Goal: Information Seeking & Learning: Check status

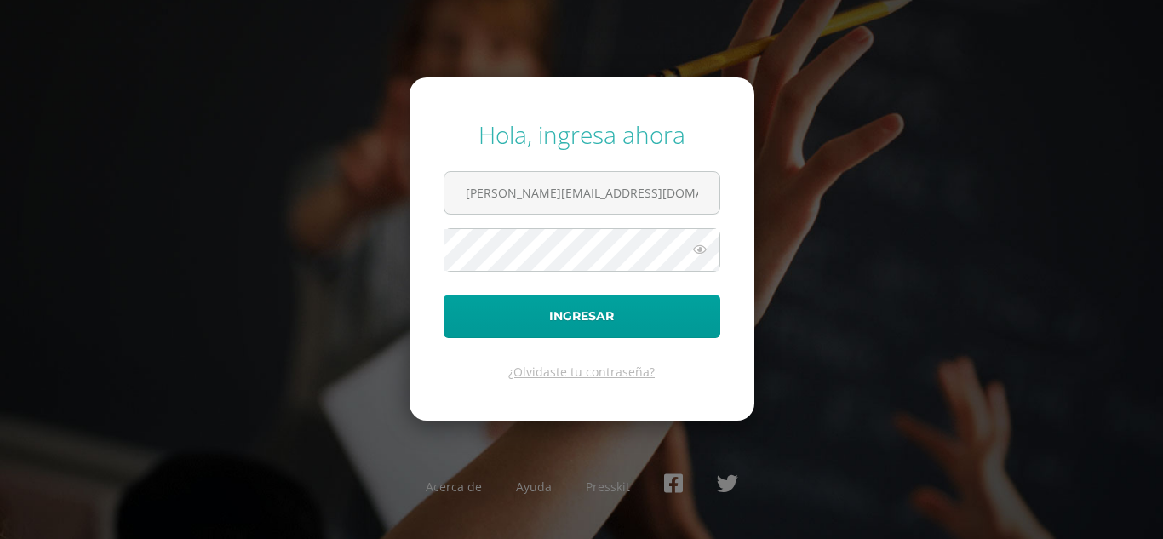
click at [551, 327] on button "Ingresar" at bounding box center [582, 316] width 277 height 43
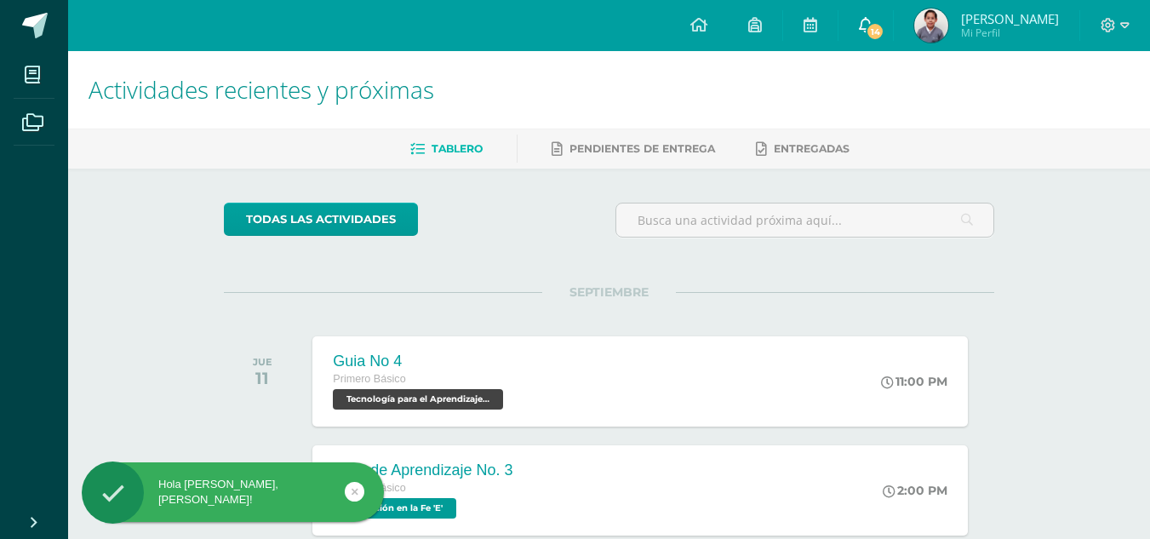
click at [869, 28] on icon at bounding box center [866, 24] width 14 height 15
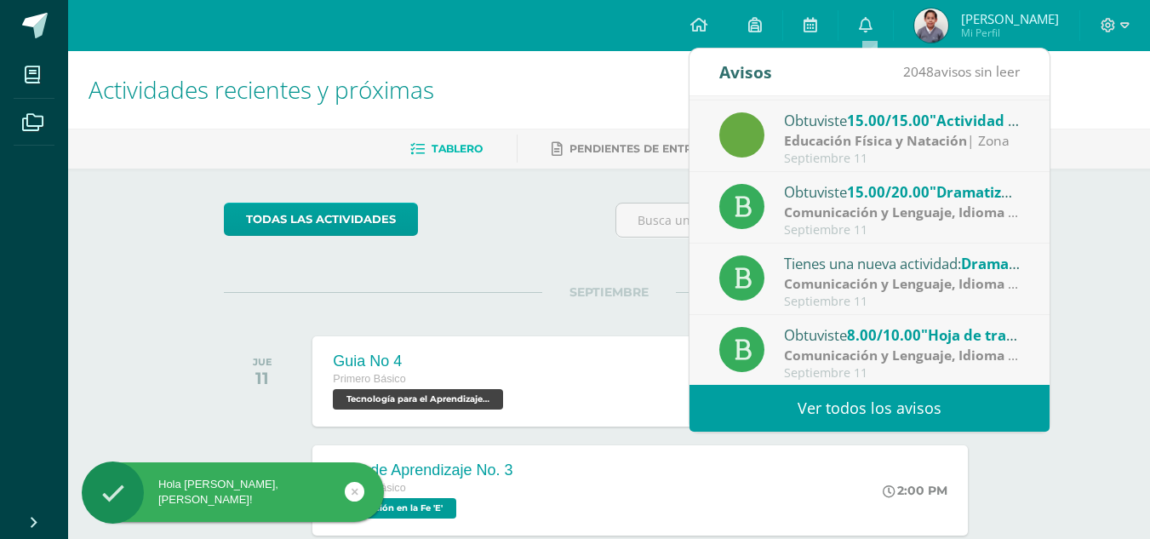
scroll to position [284, 0]
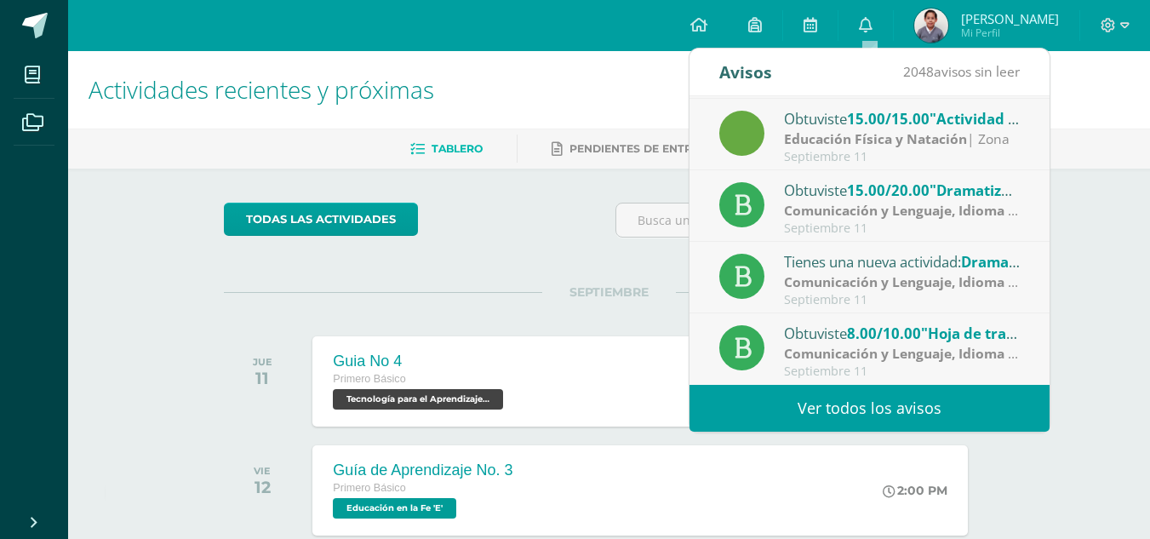
click at [887, 342] on span "8.00/10.00" at bounding box center [884, 334] width 74 height 20
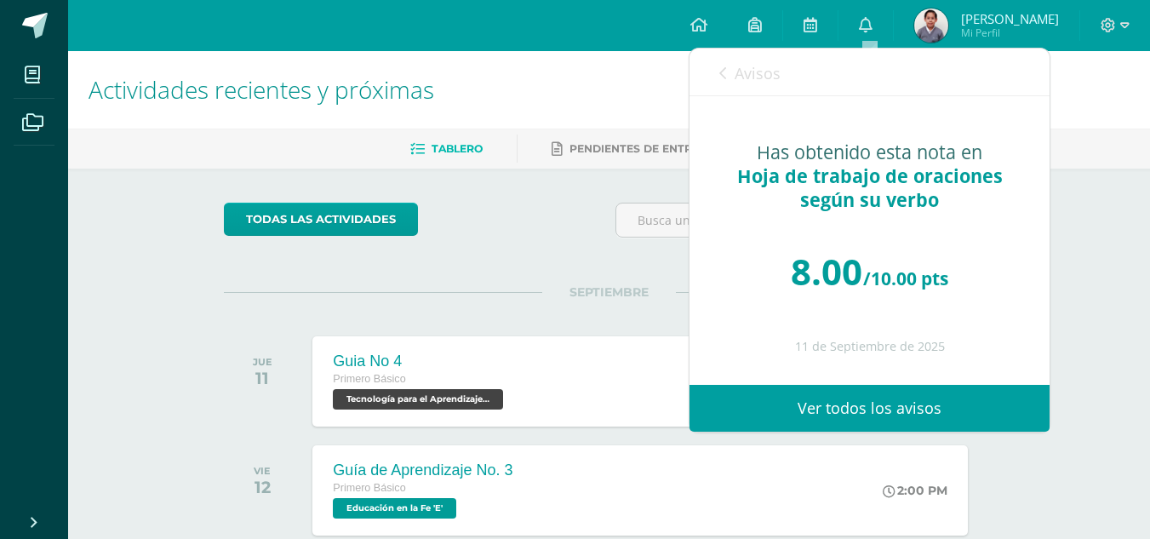
click at [749, 86] on link "Avisos" at bounding box center [750, 73] width 61 height 49
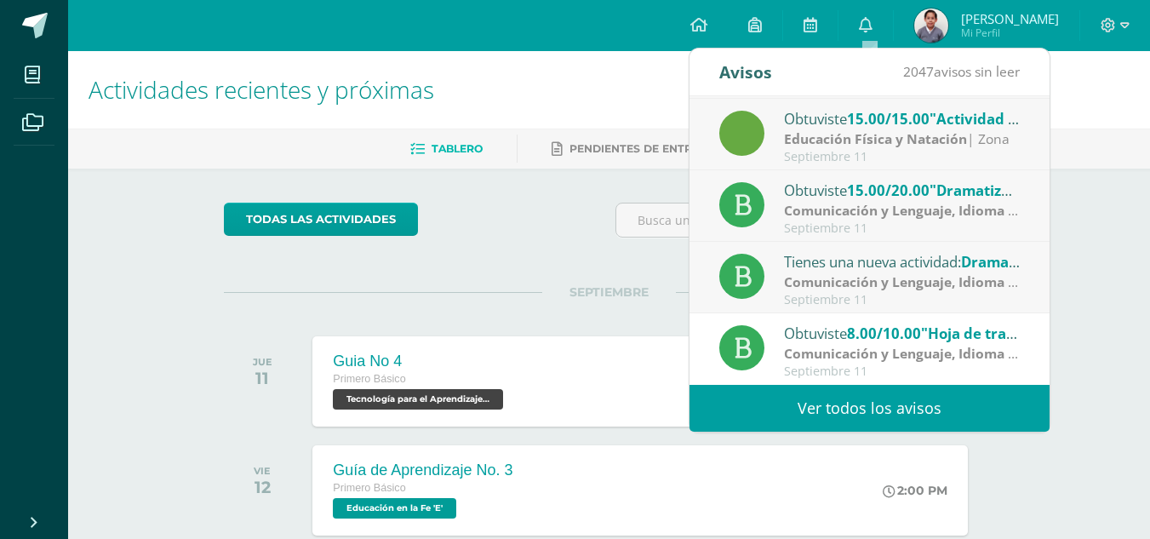
click at [907, 311] on div "Tienes una nueva actividad: Dramatización de obras guatemaltecas Comunicación y…" at bounding box center [870, 278] width 360 height 72
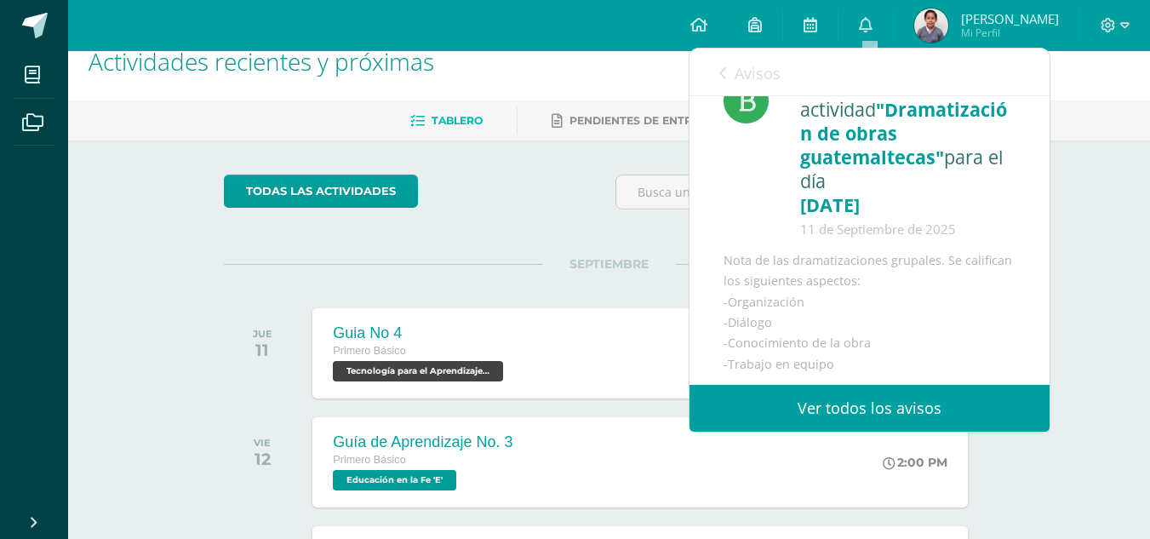
scroll to position [67, 0]
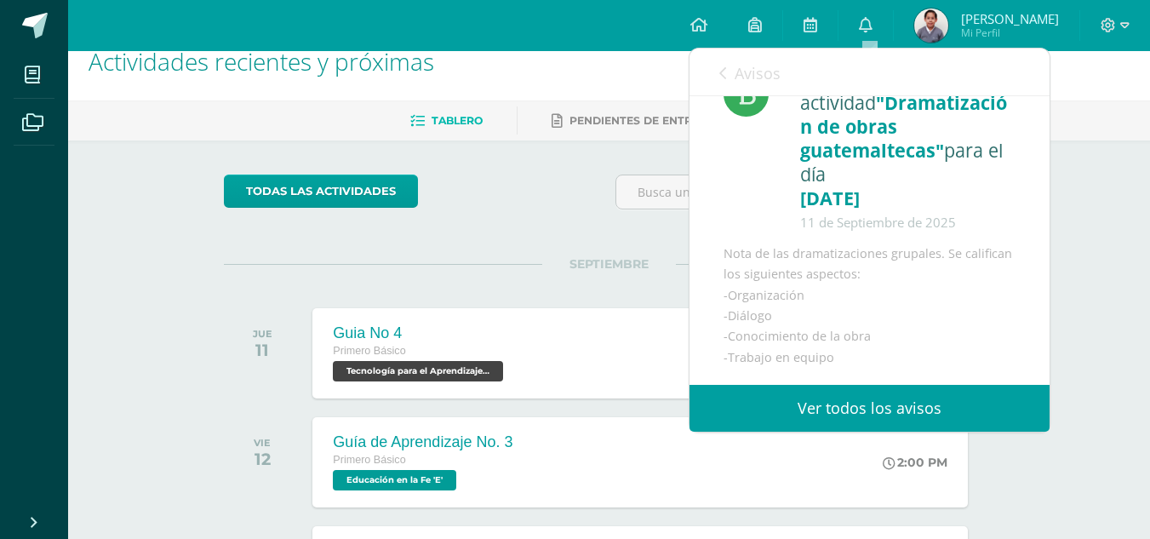
click at [778, 68] on span "Avisos" at bounding box center [758, 73] width 46 height 20
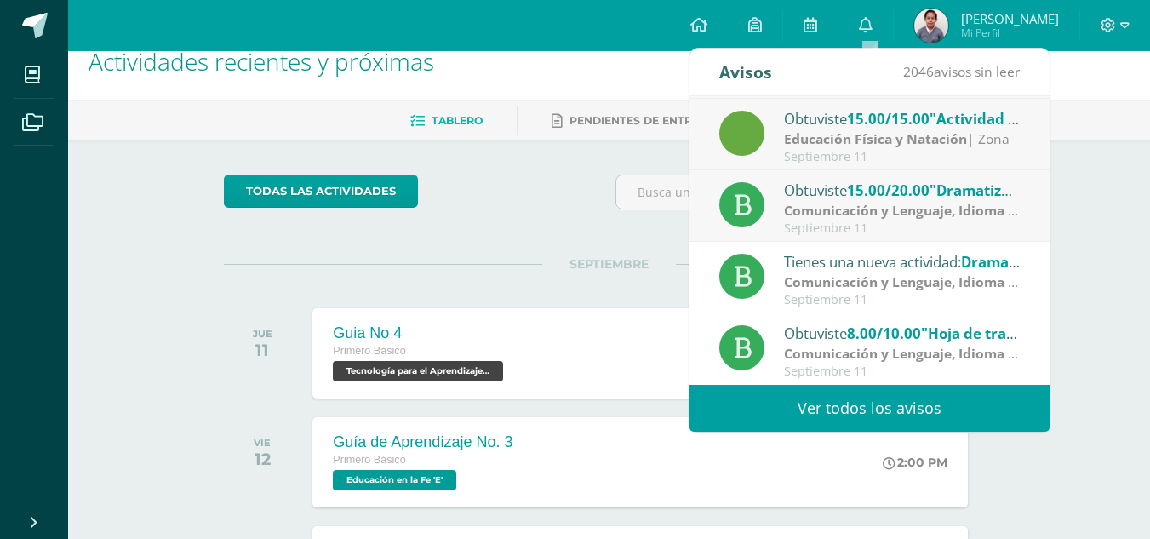
click at [864, 196] on span "15.00/20.00" at bounding box center [888, 191] width 83 height 20
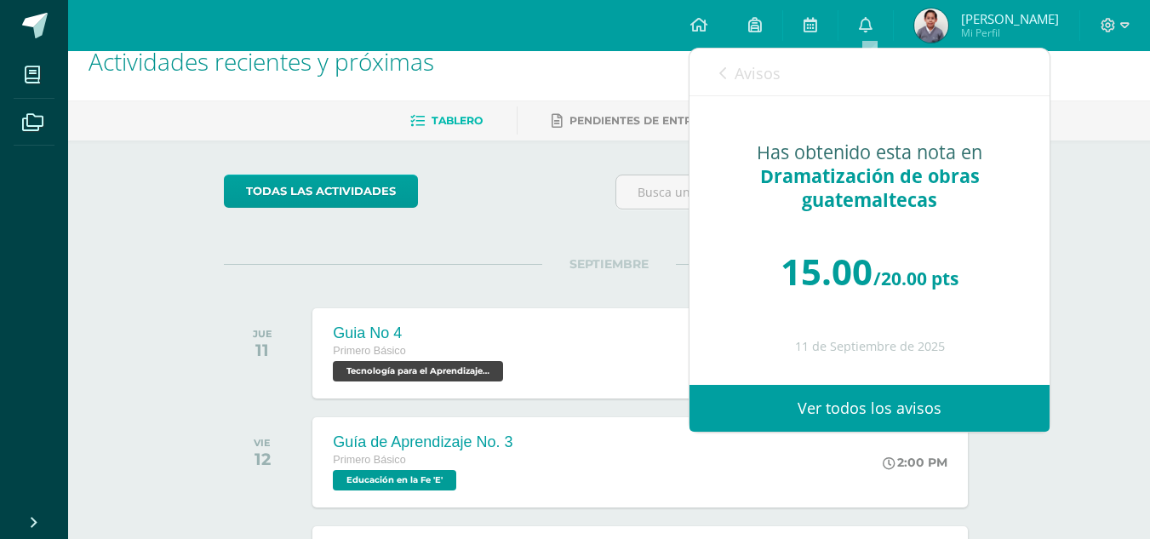
click at [764, 99] on div "Has obtenido esta nota en Dramatización de obras guatemaltecas 15.00 /20.00 pts…" at bounding box center [870, 240] width 360 height 288
click at [761, 83] on link "Avisos" at bounding box center [750, 73] width 61 height 49
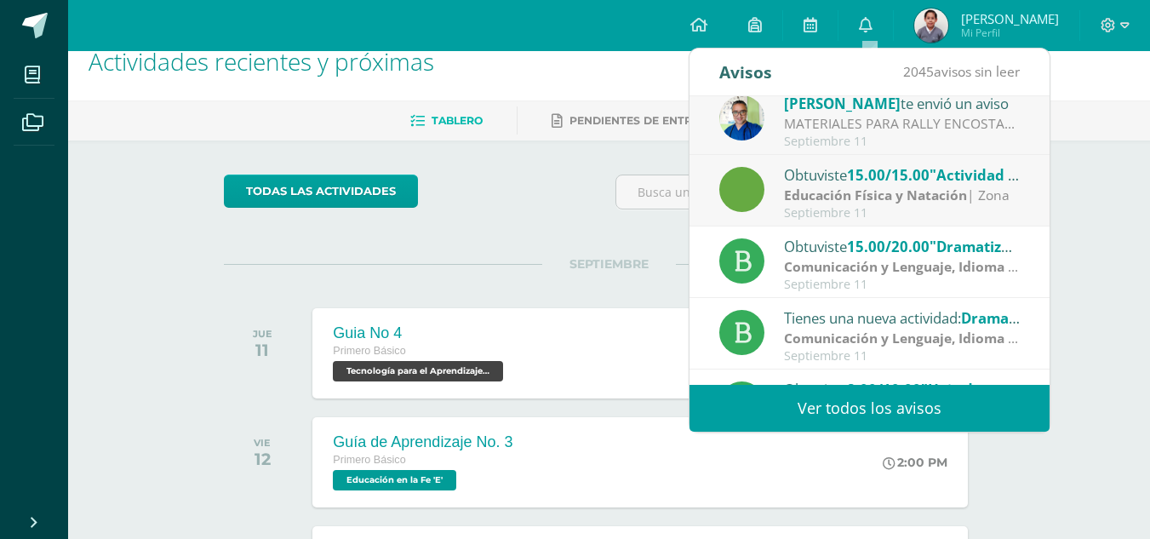
scroll to position [227, 0]
click at [904, 198] on strong "Educación Física y Natación" at bounding box center [875, 195] width 183 height 19
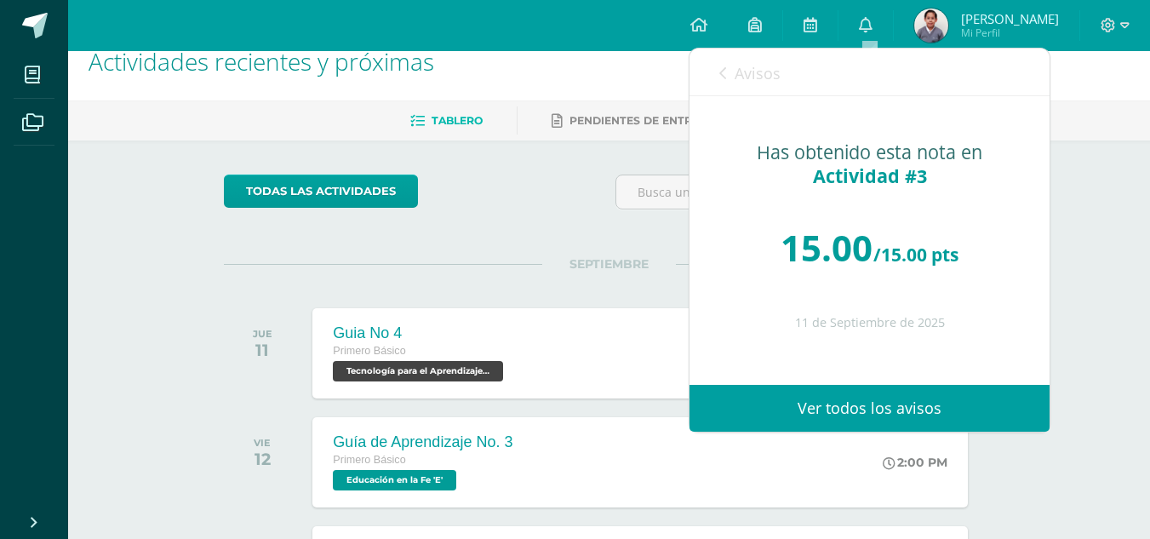
click at [736, 76] on span "Avisos" at bounding box center [758, 73] width 46 height 20
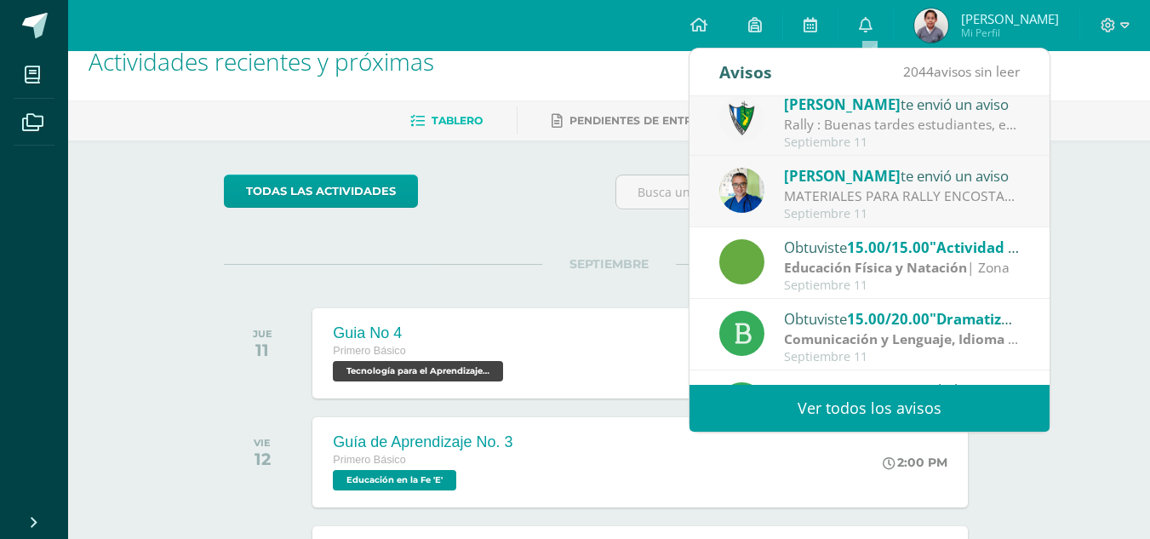
scroll to position [141, 0]
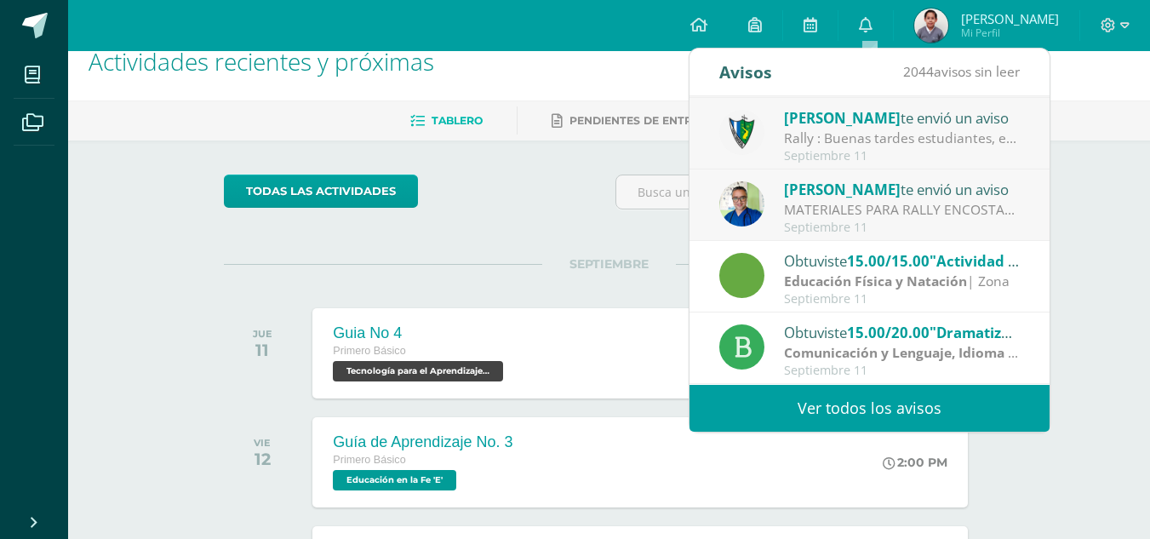
click at [870, 196] on span "[PERSON_NAME]" at bounding box center [842, 190] width 117 height 20
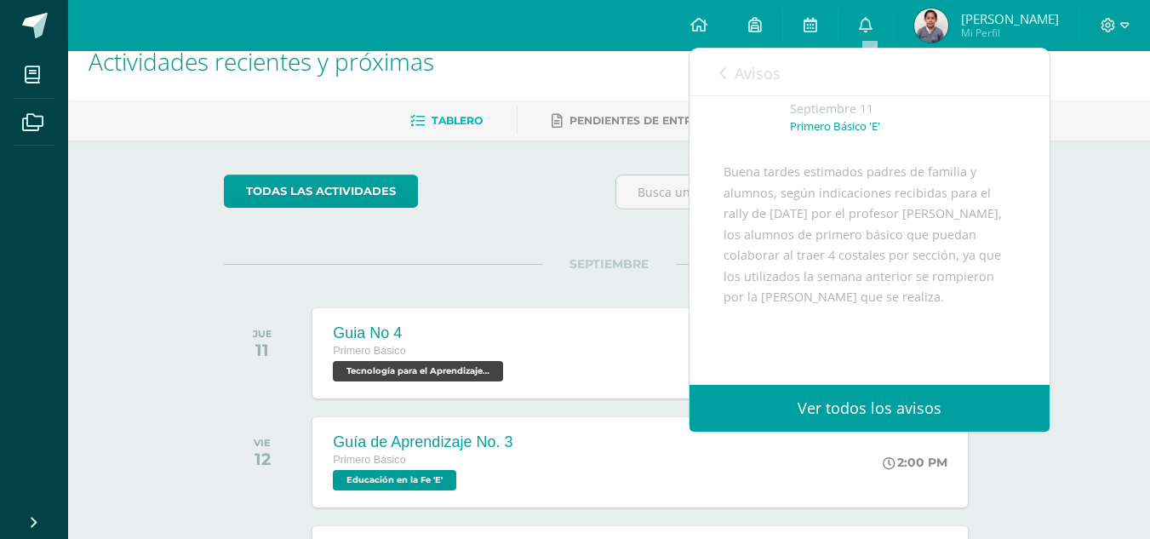
scroll to position [57, 0]
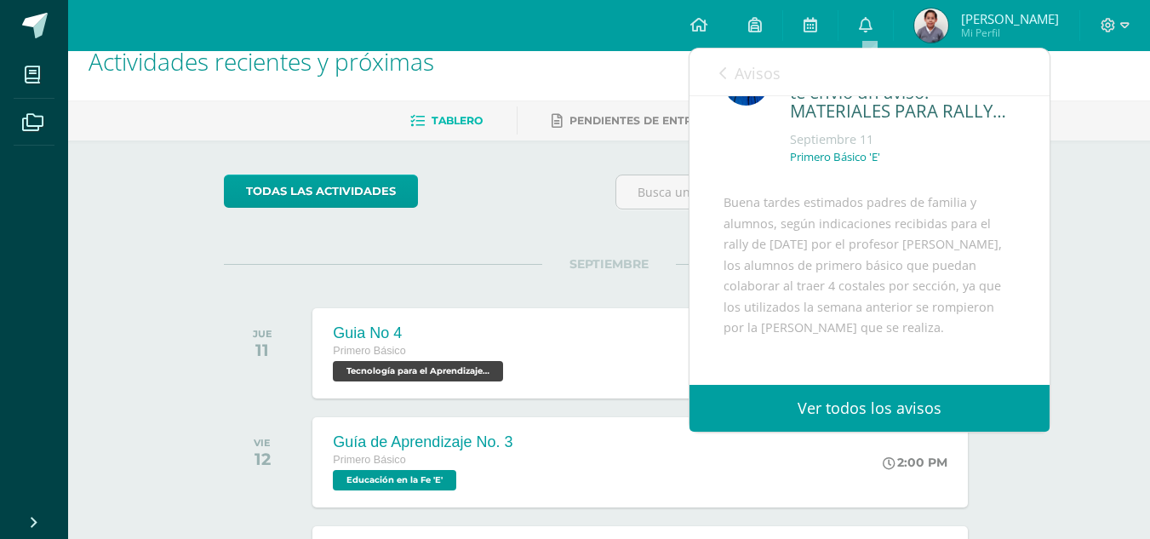
click at [764, 66] on span "Avisos" at bounding box center [758, 73] width 46 height 20
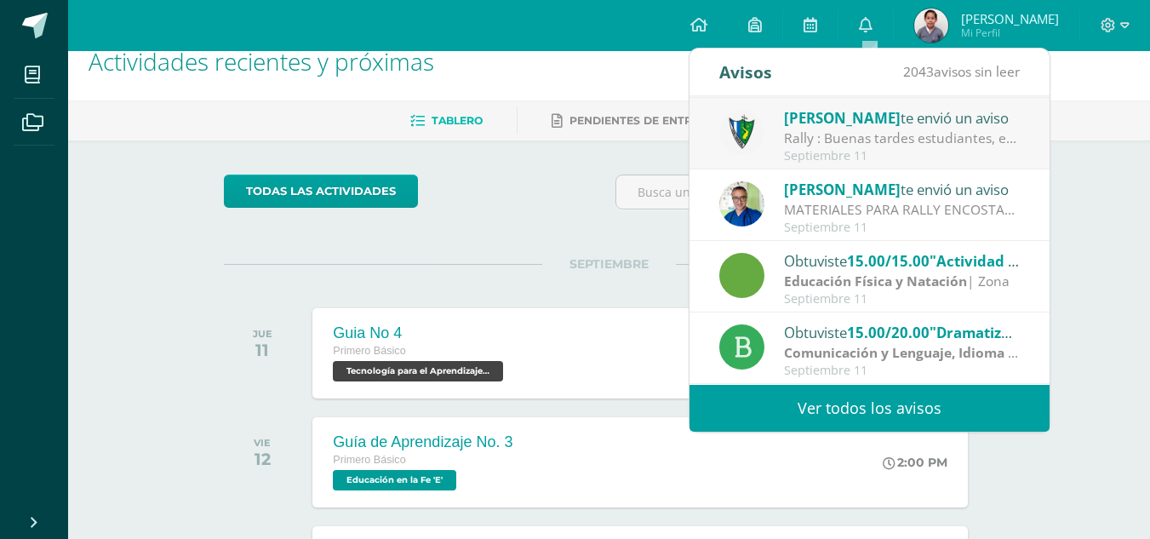
scroll to position [113, 0]
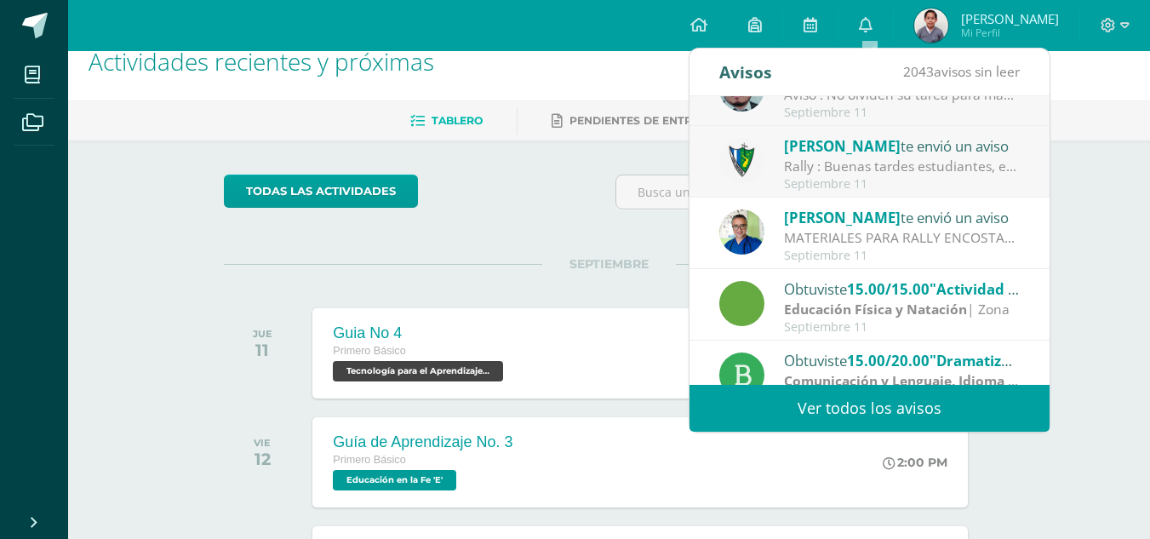
click at [850, 155] on span "[PERSON_NAME]" at bounding box center [842, 146] width 117 height 20
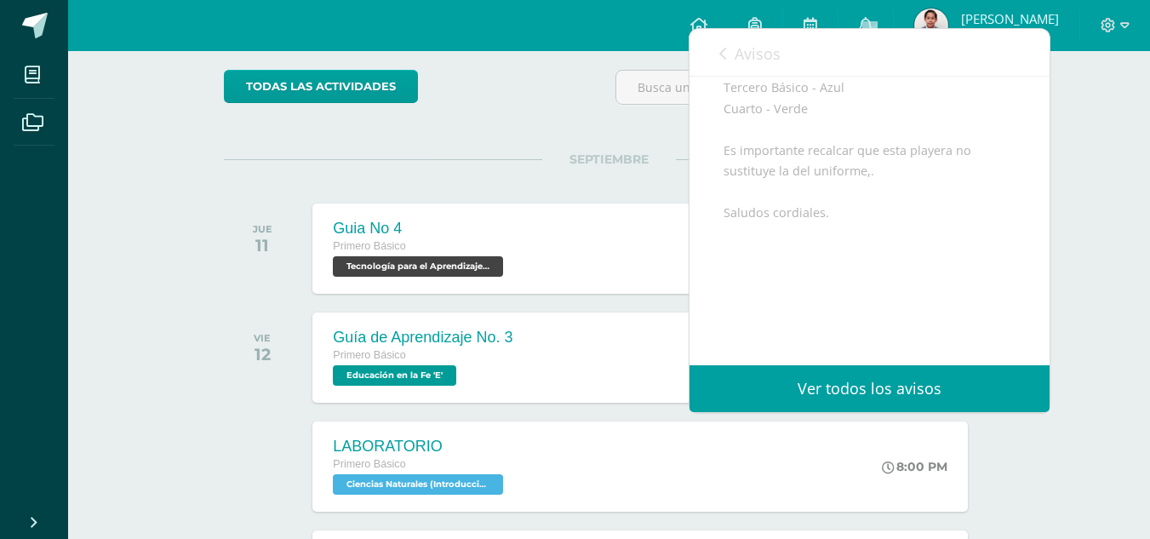
scroll to position [142, 0]
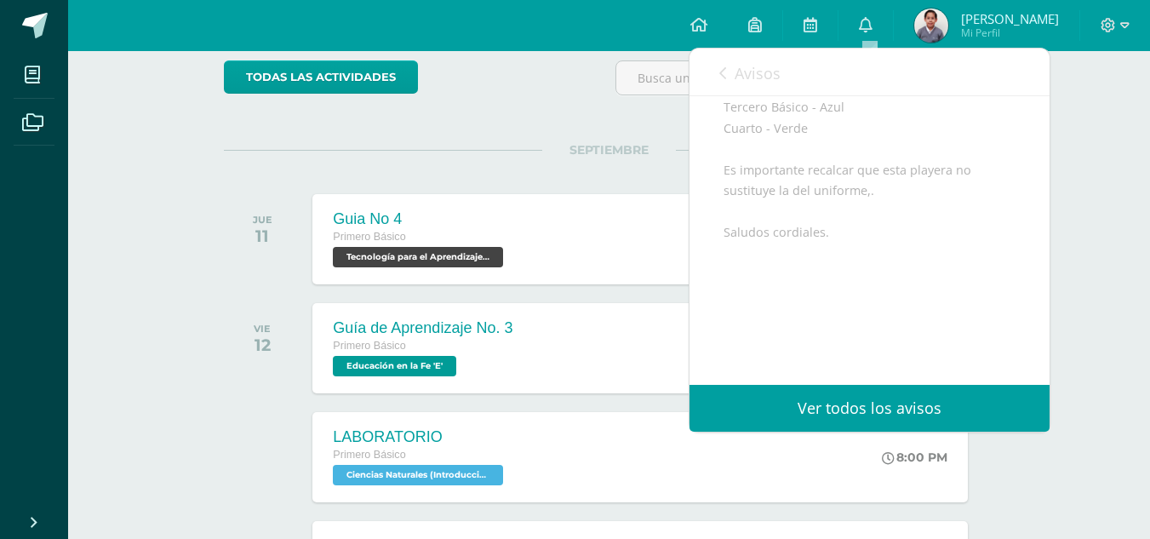
click at [783, 58] on div "Avisos 2042 avisos sin leer Avisos" at bounding box center [870, 73] width 360 height 48
click at [765, 58] on link "Avisos" at bounding box center [750, 73] width 61 height 49
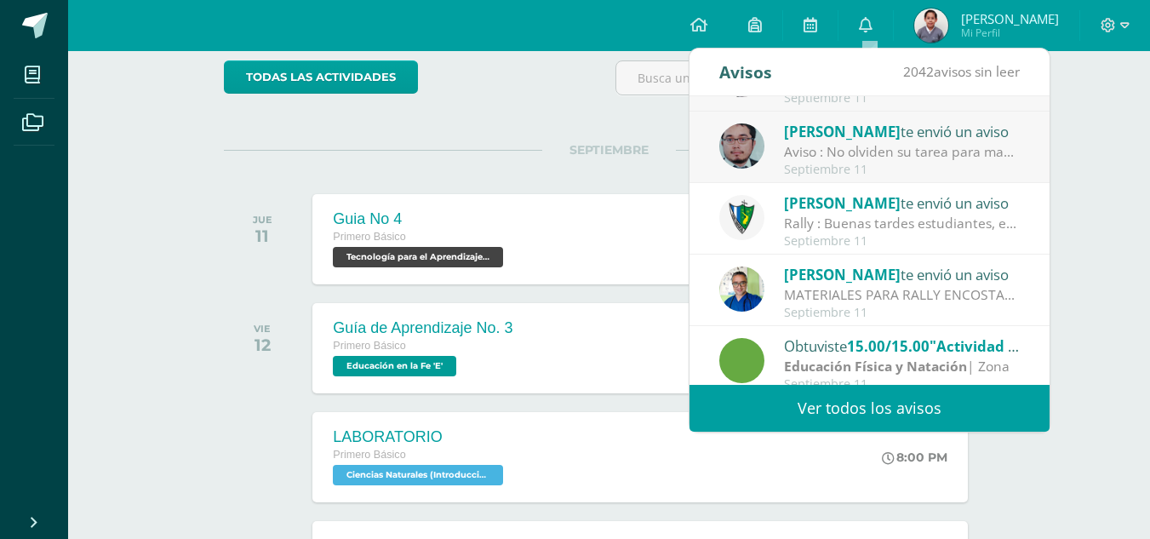
scroll to position [28, 0]
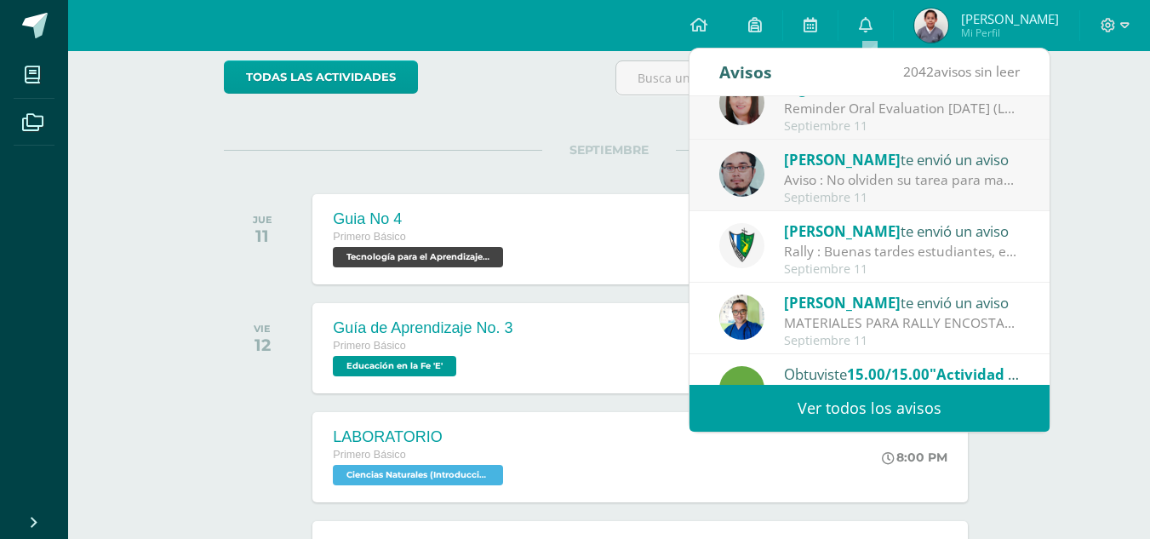
click at [836, 180] on div "Aviso : No olviden su tarea para mañana Traer otro formato para trabajar" at bounding box center [902, 180] width 237 height 20
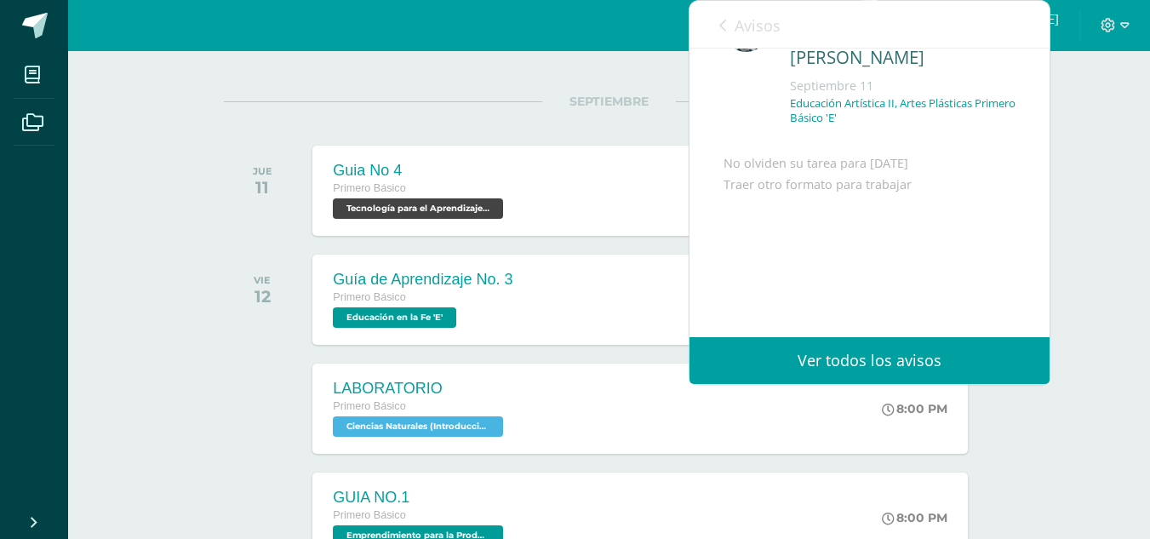
scroll to position [198, 0]
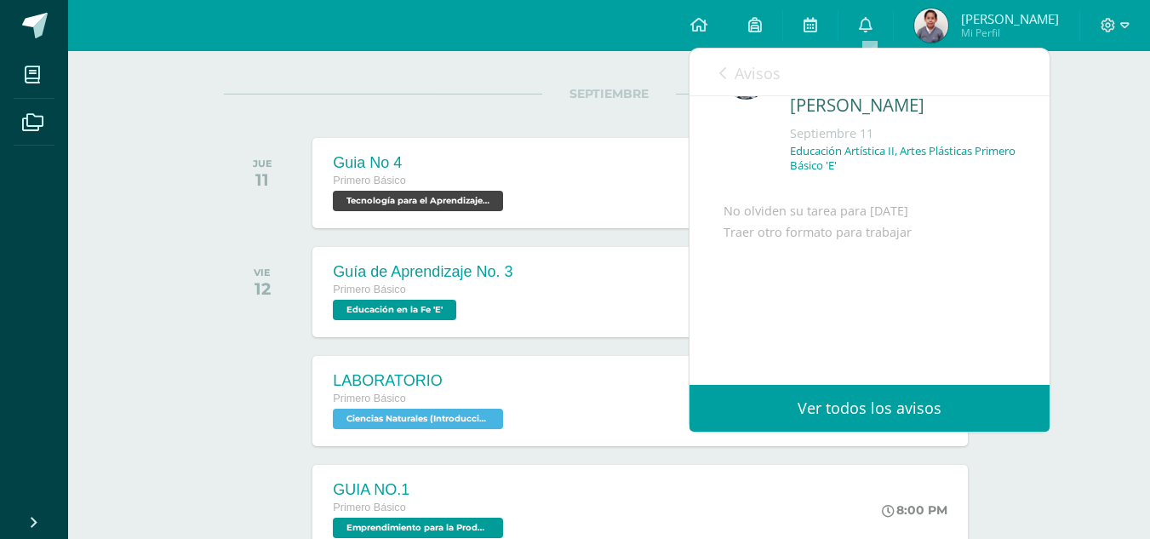
click at [767, 84] on link "Avisos" at bounding box center [750, 73] width 61 height 49
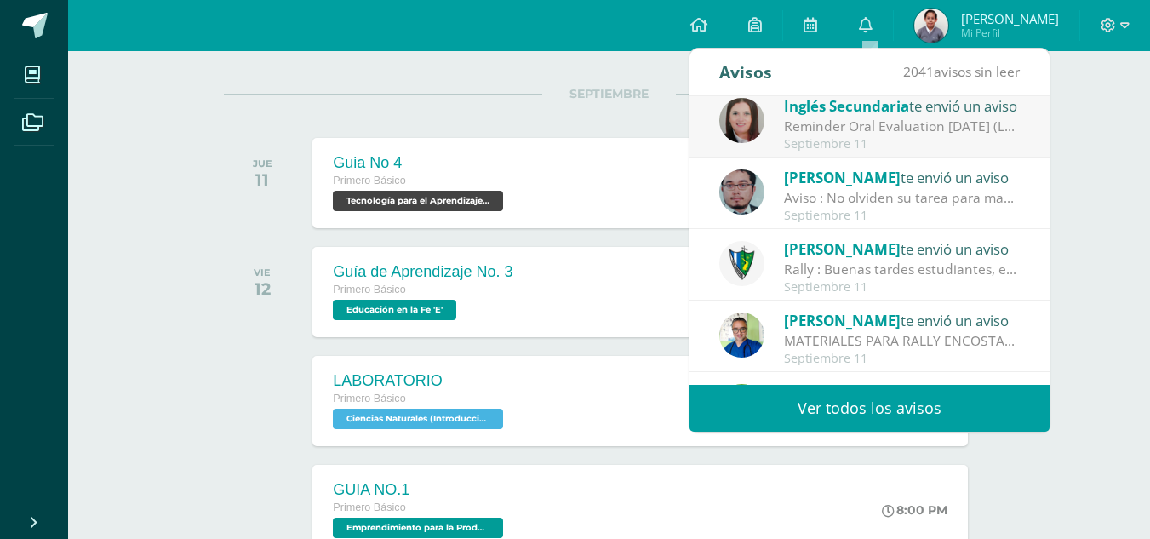
scroll to position [0, 0]
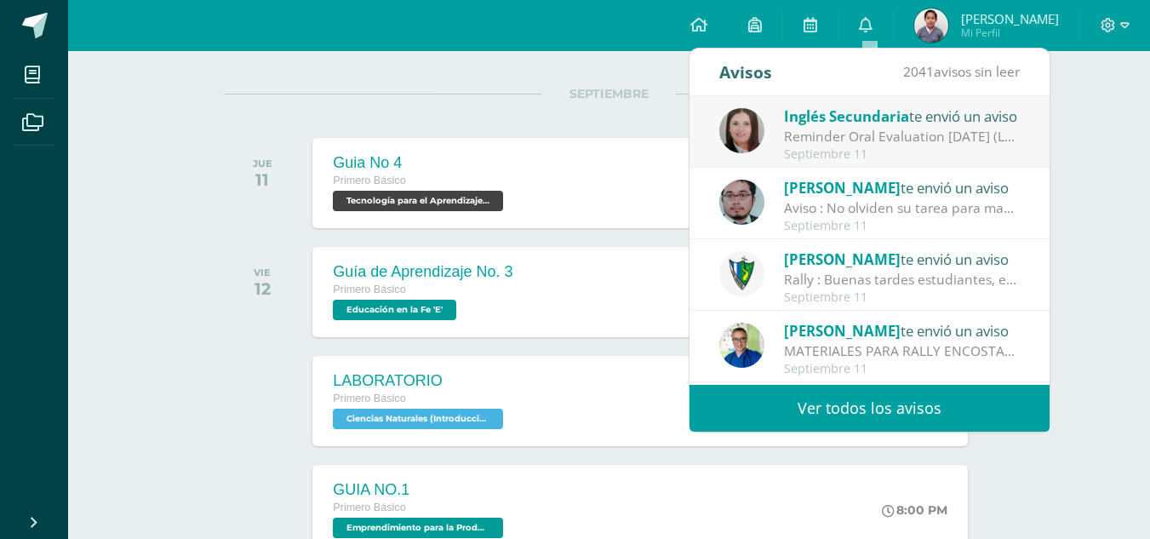
click at [833, 121] on span "Inglés Secundaria" at bounding box center [846, 116] width 125 height 20
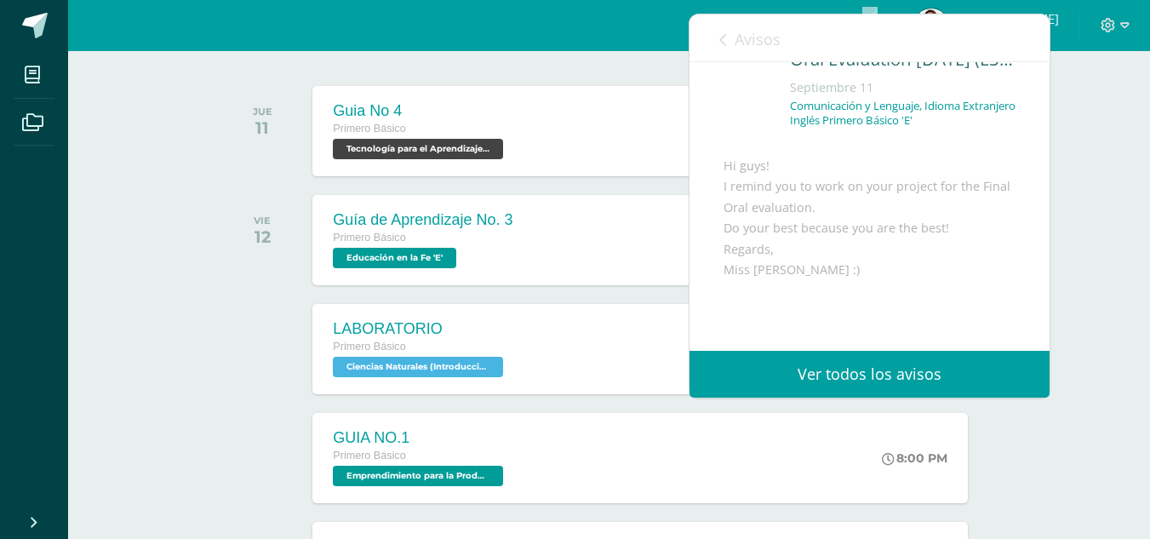
scroll to position [255, 0]
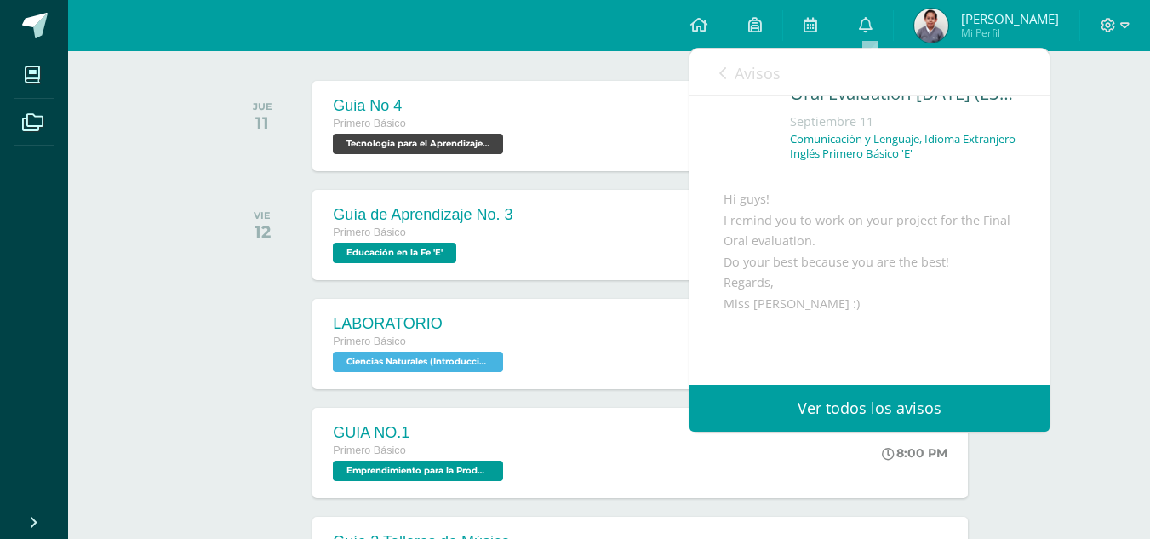
click at [755, 72] on span "Avisos" at bounding box center [758, 73] width 46 height 20
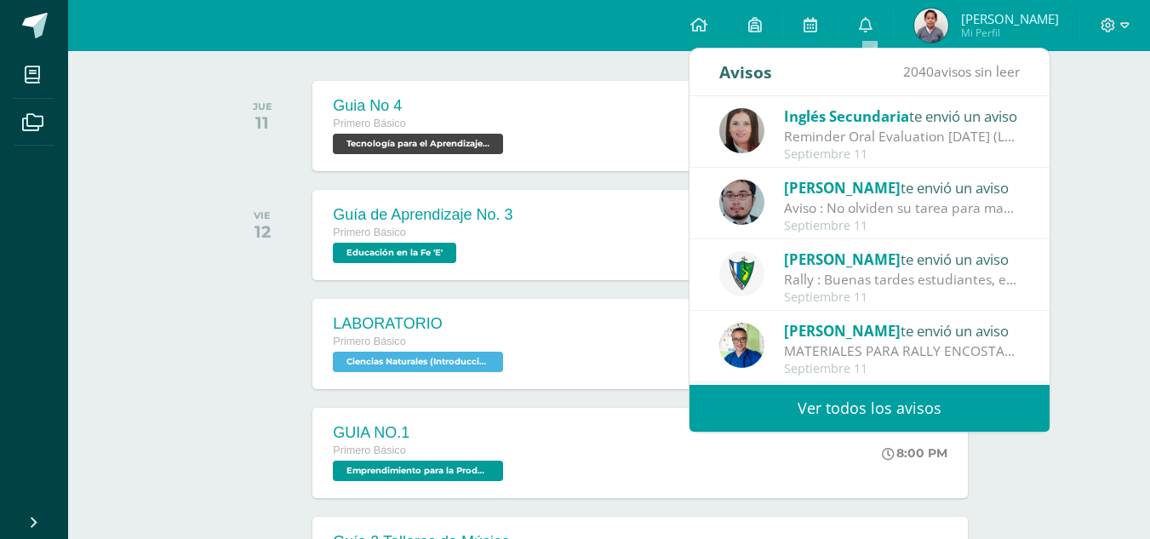
click at [668, 66] on div "SEPTIEMBRE JUE 11 Guia No 4 Primero Básico Tecnología para el Aprendizaje y la …" at bounding box center [609, 105] width 771 height 137
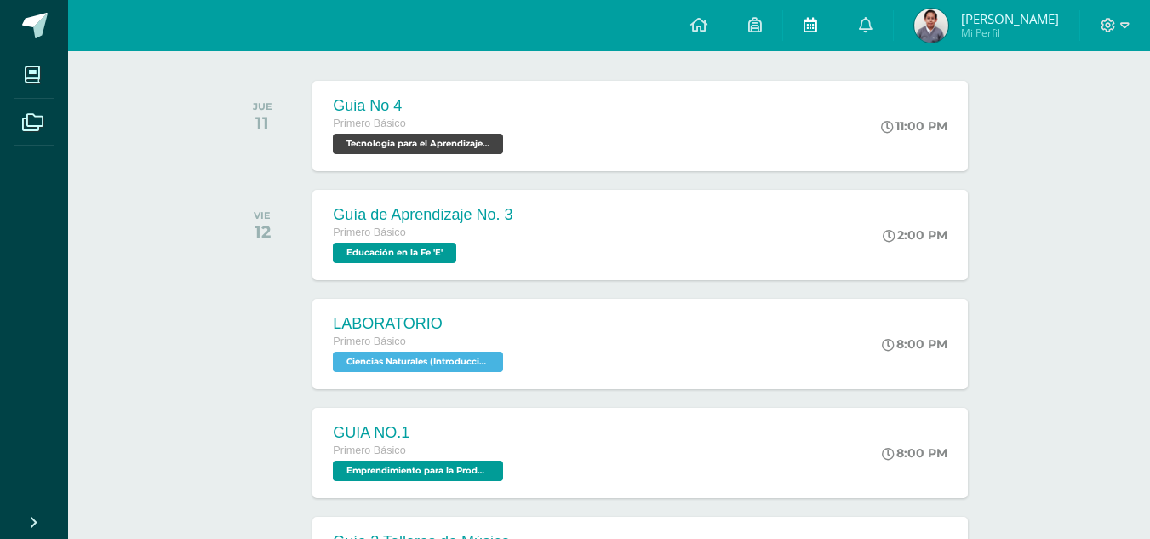
click at [818, 10] on link at bounding box center [810, 25] width 55 height 51
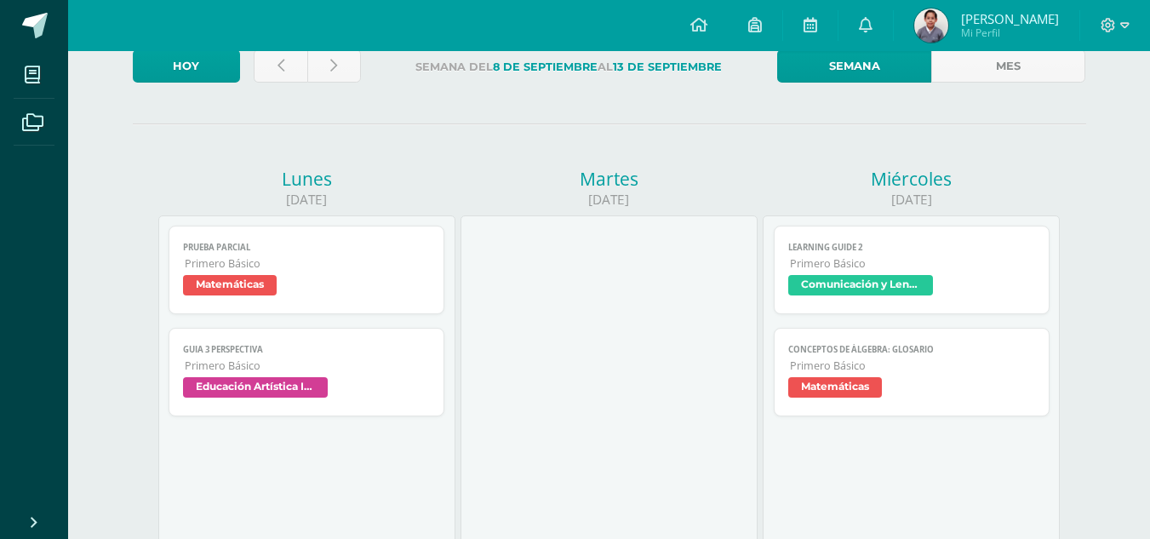
scroll to position [142, 0]
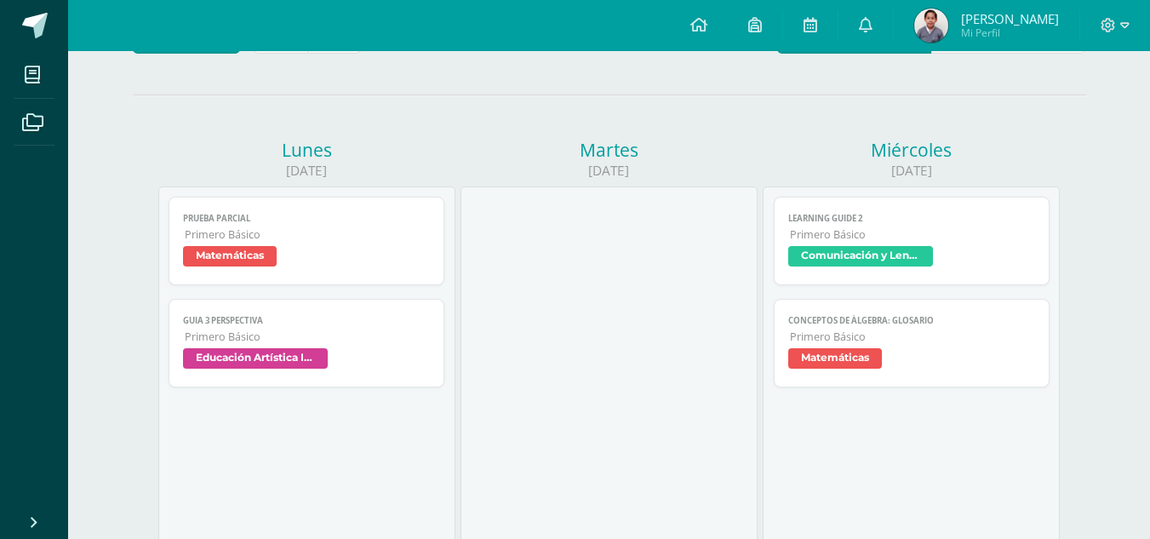
click at [237, 242] on span "Primero Básico" at bounding box center [308, 234] width 246 height 14
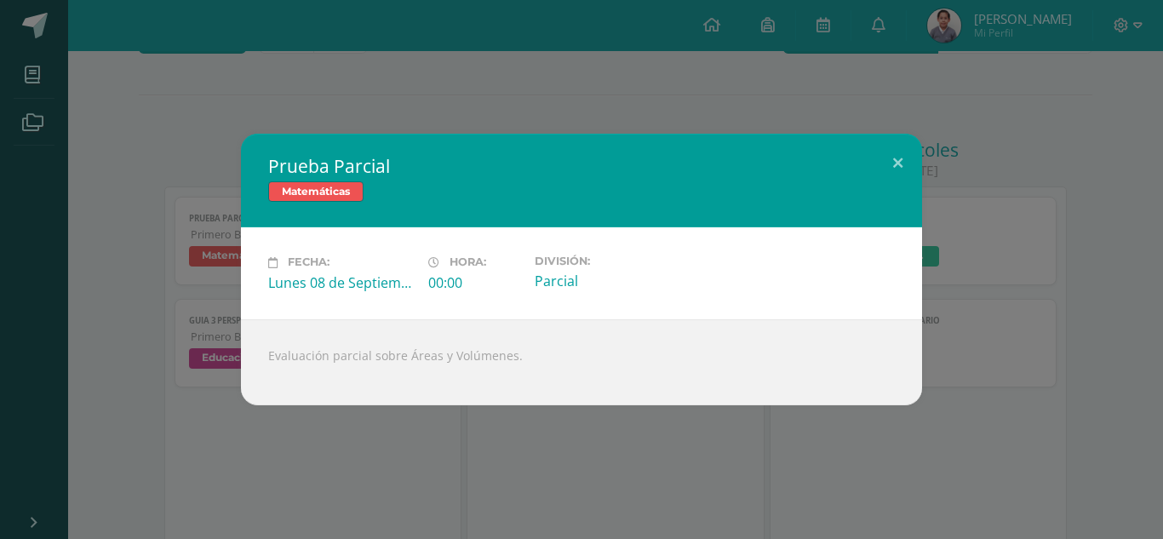
click at [870, 158] on h2 "Prueba Parcial" at bounding box center [581, 166] width 627 height 24
click at [881, 157] on button at bounding box center [898, 163] width 49 height 58
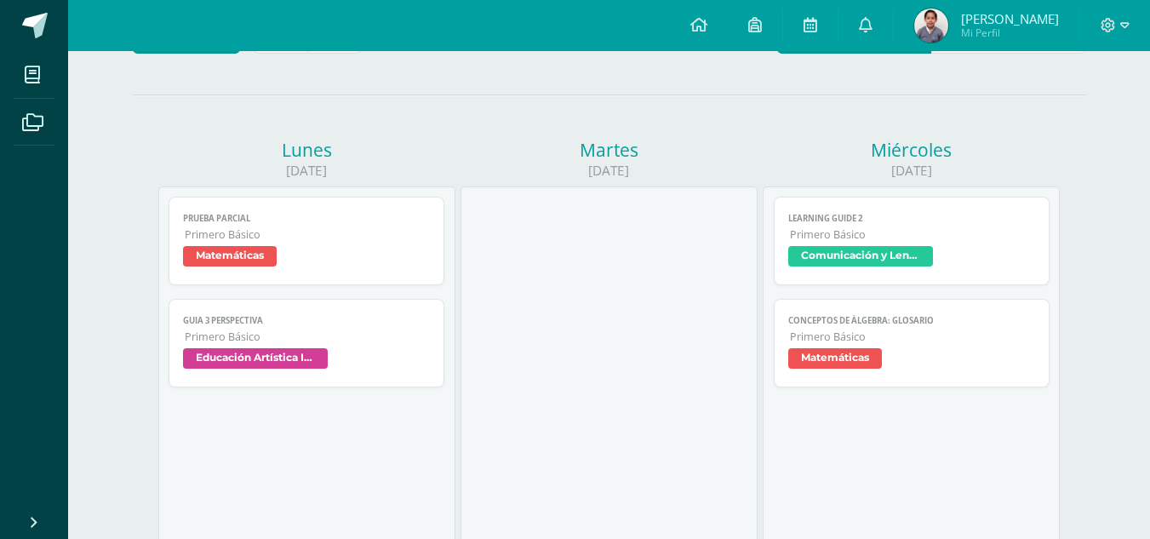
click at [245, 242] on span "Primero Básico" at bounding box center [308, 234] width 246 height 14
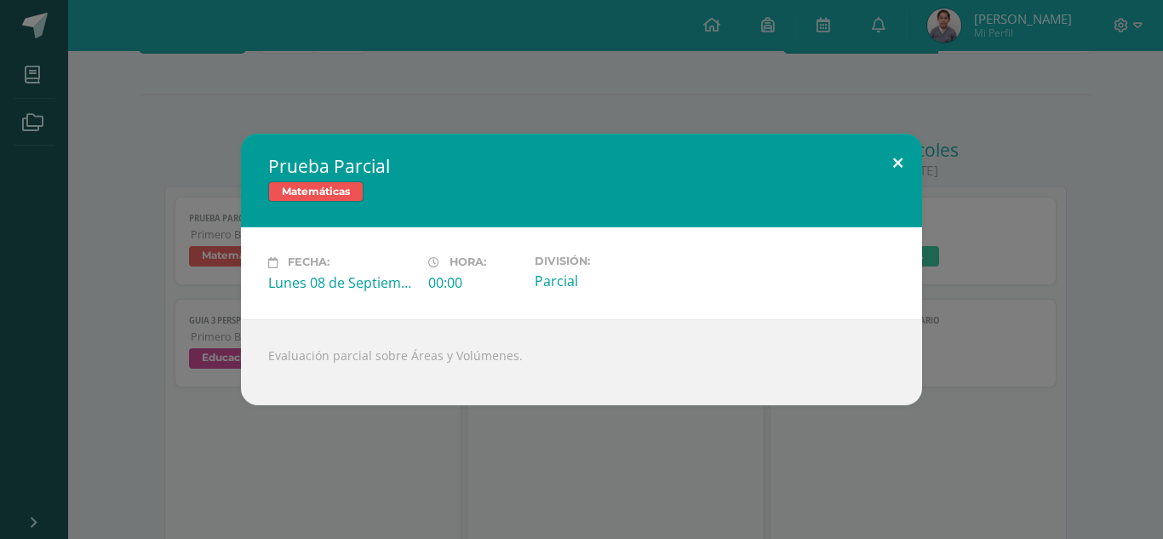
click at [891, 159] on button at bounding box center [898, 163] width 49 height 58
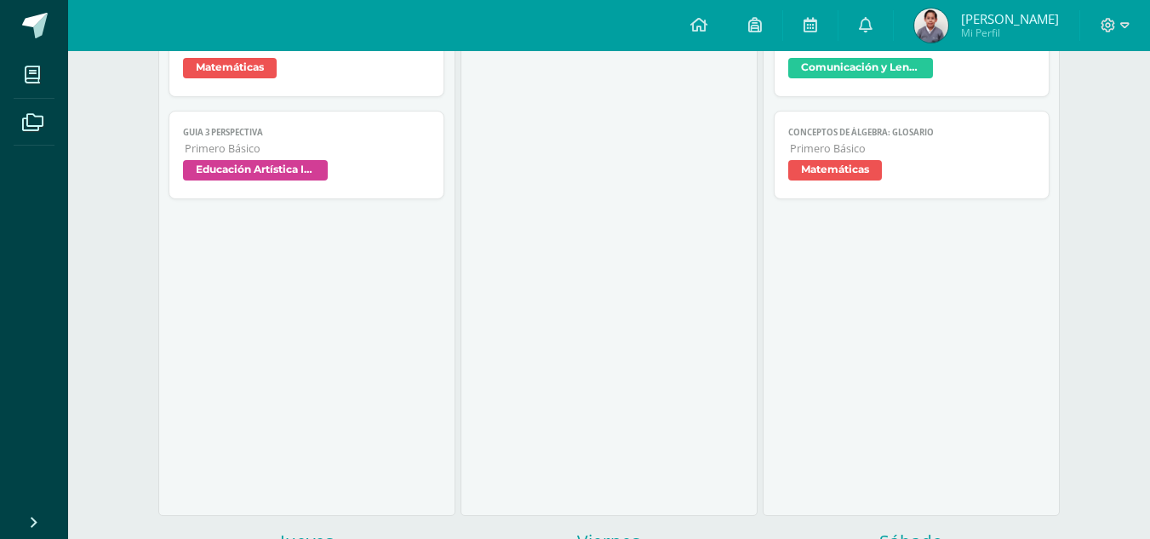
scroll to position [341, 0]
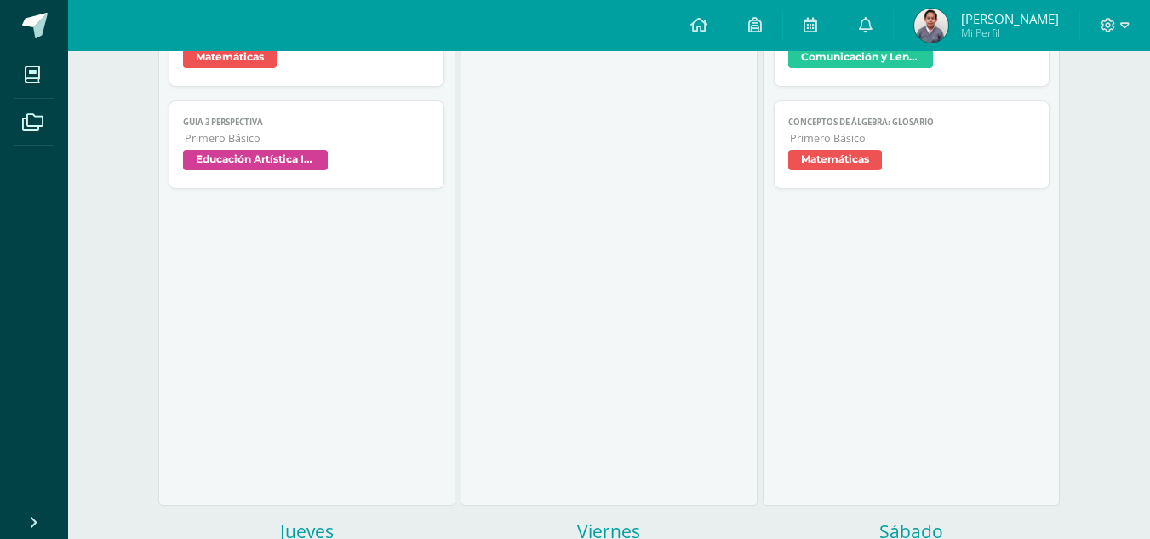
click at [885, 158] on span "Matemáticas" at bounding box center [913, 162] width 248 height 25
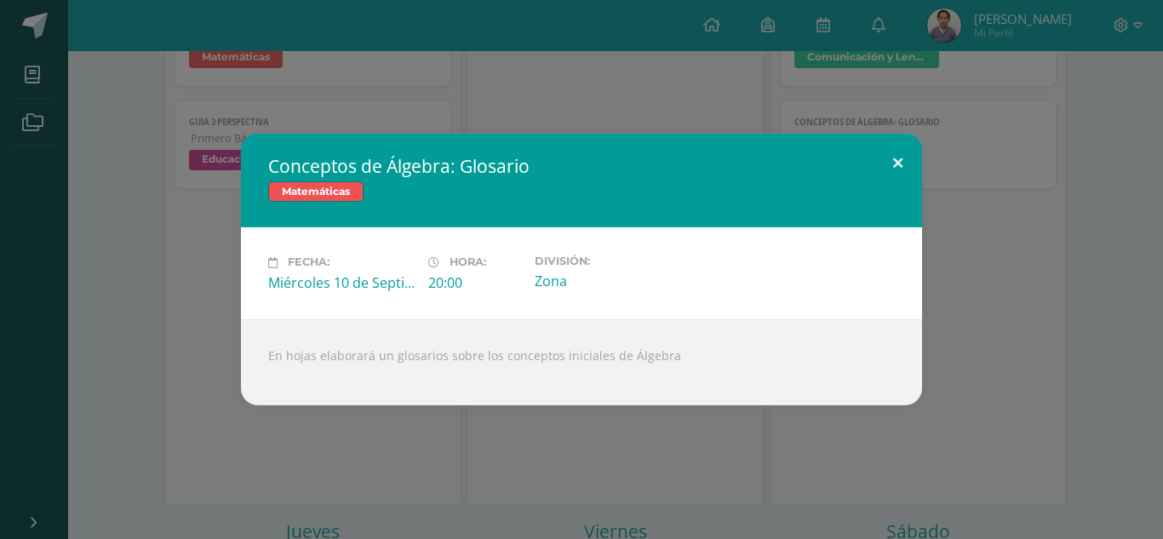
click at [890, 162] on button at bounding box center [898, 163] width 49 height 58
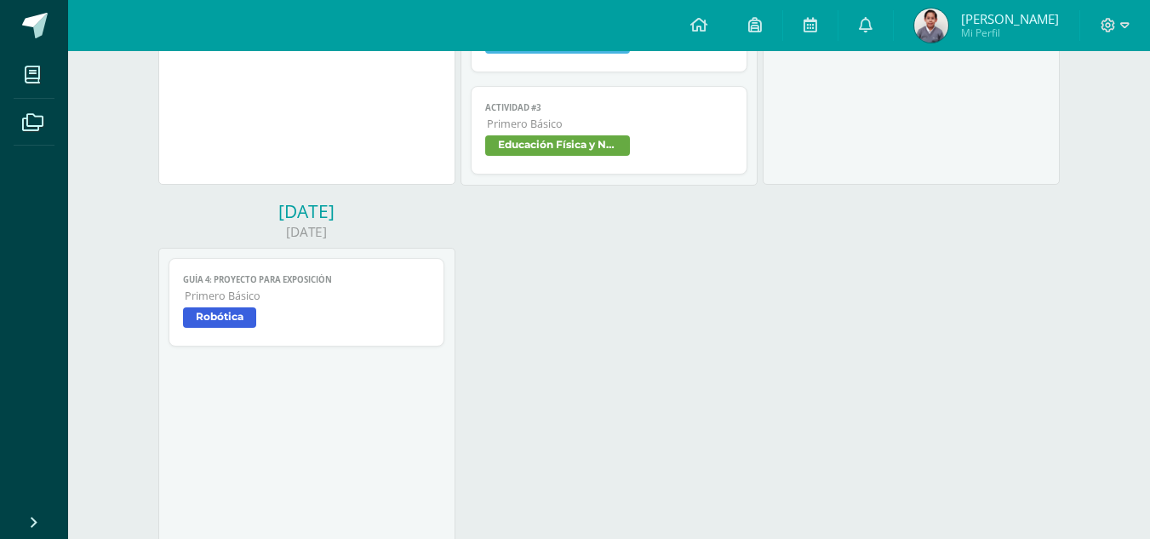
scroll to position [1249, 0]
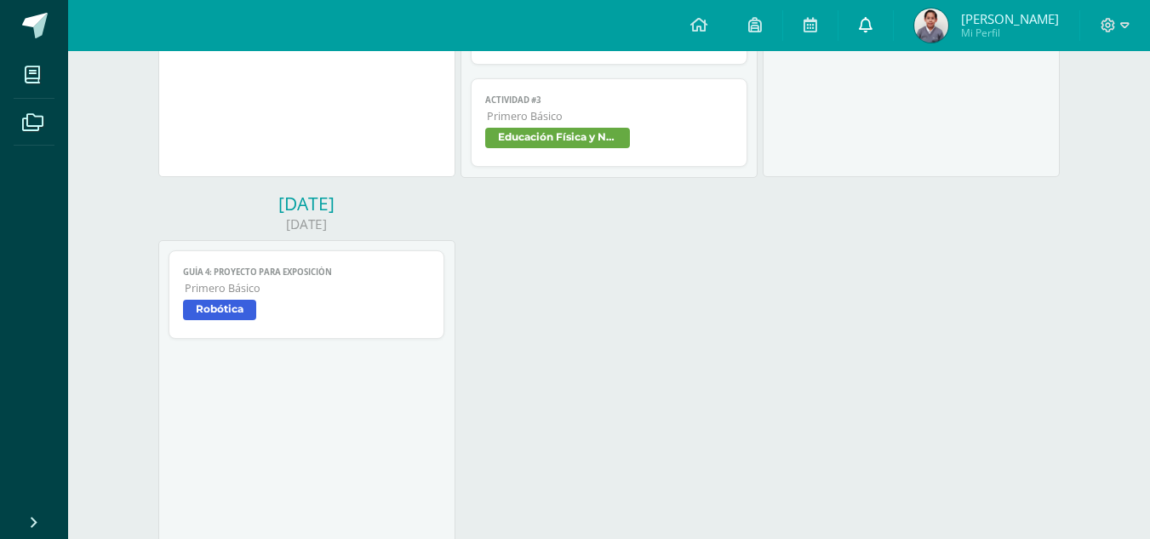
click at [858, 26] on link at bounding box center [866, 25] width 55 height 51
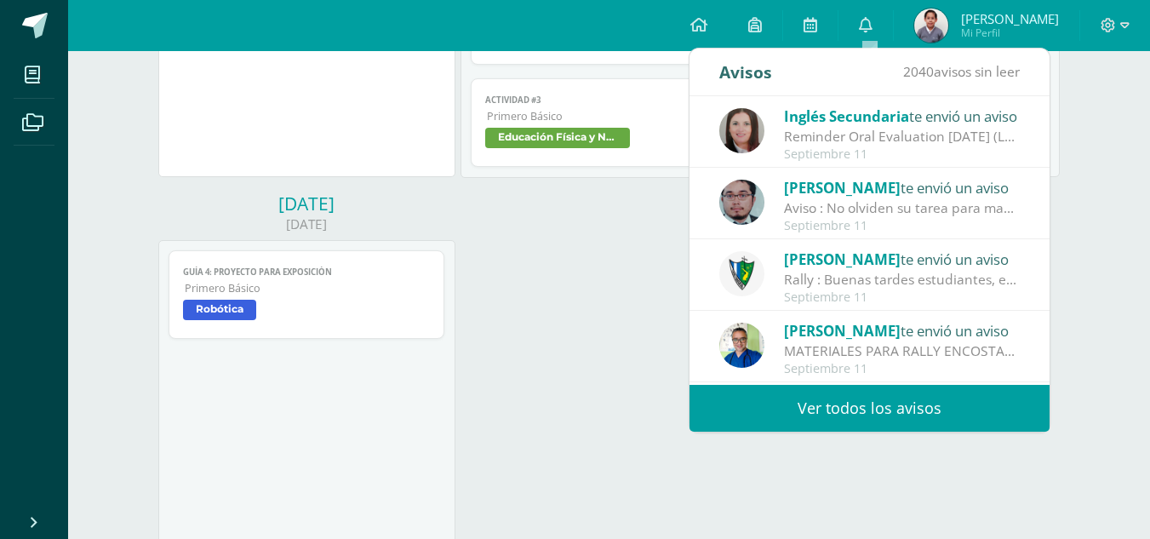
click at [875, 394] on link "Ver todos los avisos" at bounding box center [870, 408] width 360 height 47
click at [841, 411] on link "Ver todos los avisos" at bounding box center [870, 408] width 360 height 47
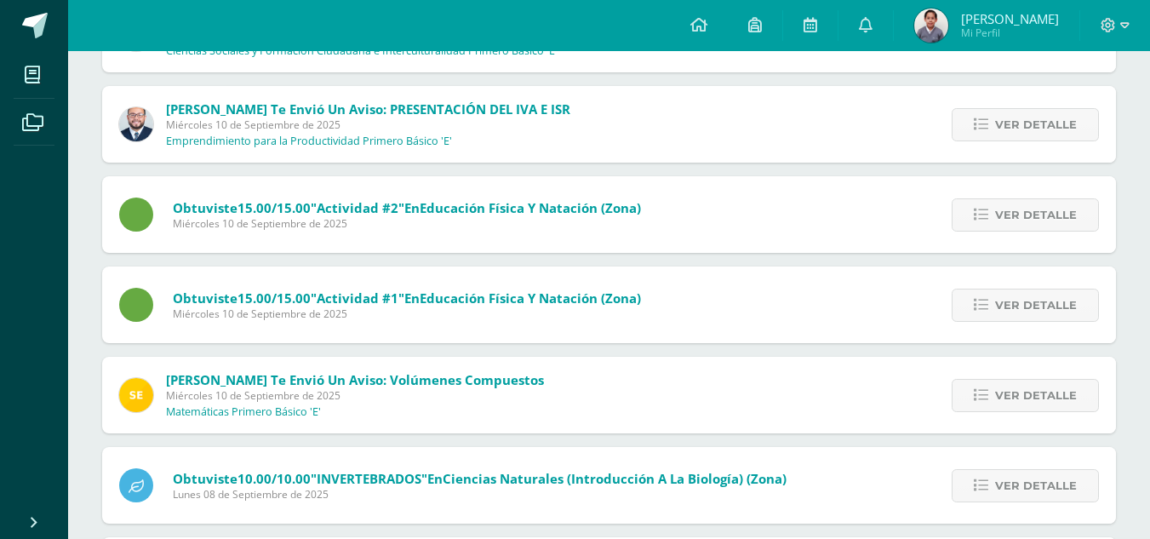
scroll to position [369, 0]
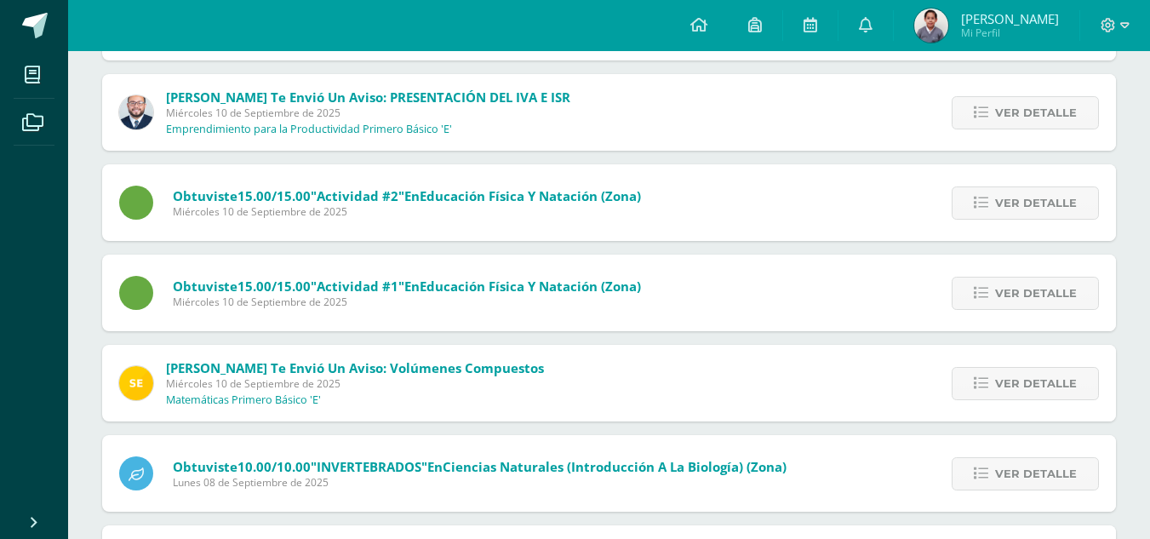
click at [384, 395] on span "Sergio te envió un aviso: Volúmenes Compuestos Miércoles 10 de Septiembre de 20…" at bounding box center [355, 383] width 378 height 48
click at [1009, 374] on span "Ver detalle" at bounding box center [1036, 384] width 82 height 32
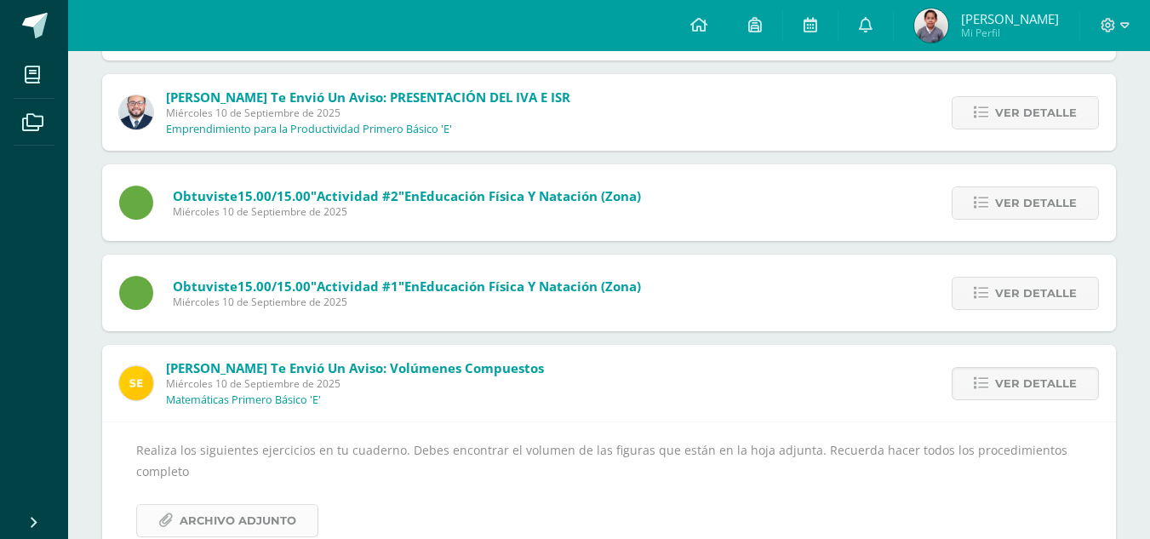
click at [239, 530] on span "Archivo Adjunto" at bounding box center [238, 521] width 117 height 32
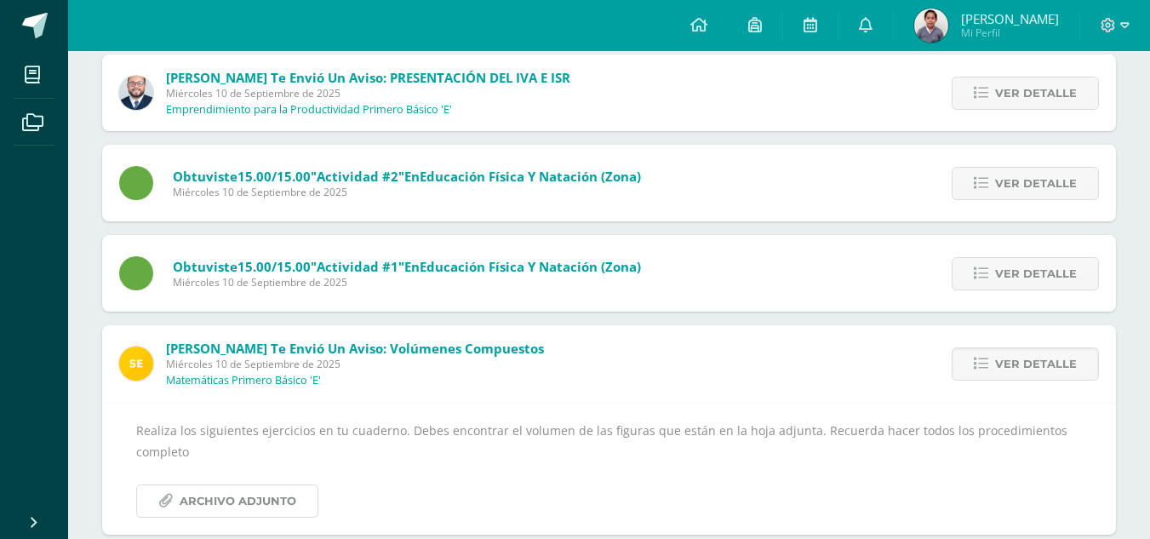
scroll to position [398, 0]
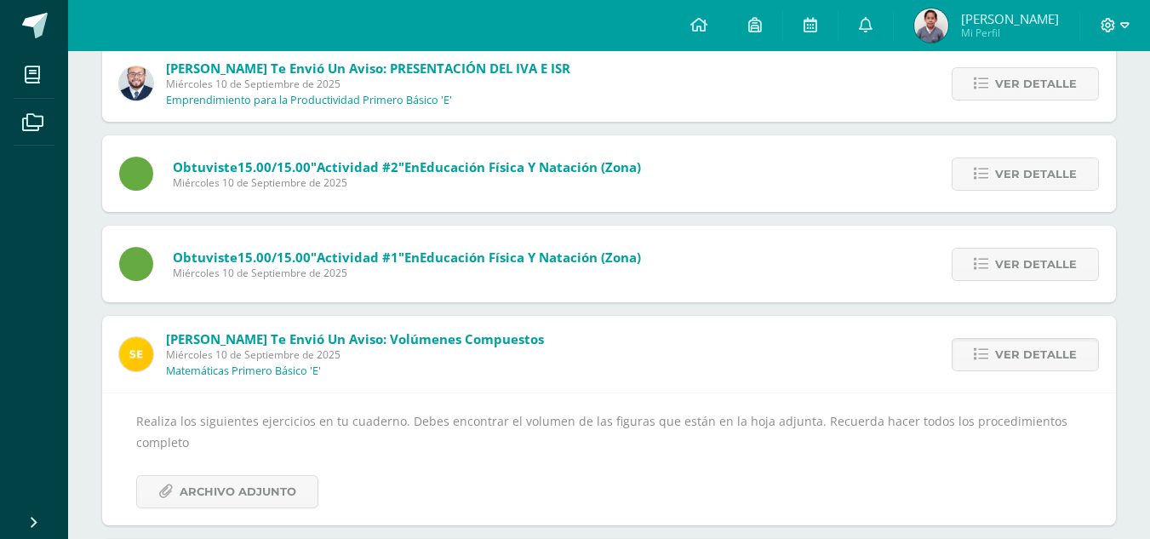
click at [1122, 30] on div at bounding box center [1116, 25] width 70 height 51
click at [1122, 26] on icon at bounding box center [1125, 25] width 9 height 15
click at [1081, 116] on span "Cerrar sesión" at bounding box center [1072, 116] width 77 height 16
